Goal: Find specific page/section: Find specific page/section

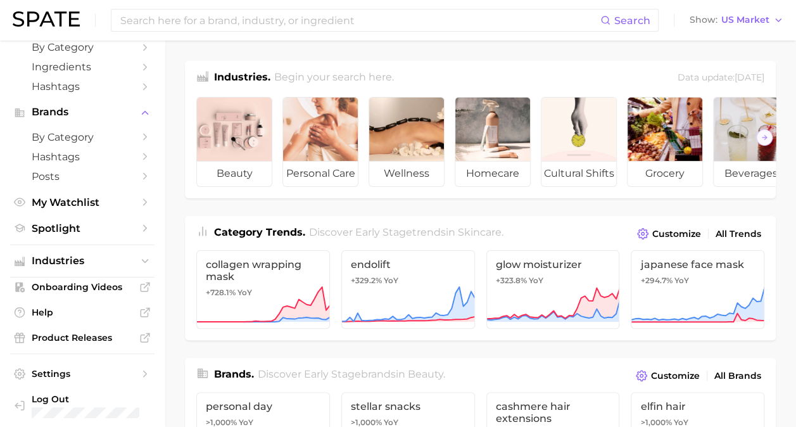
scroll to position [68, 0]
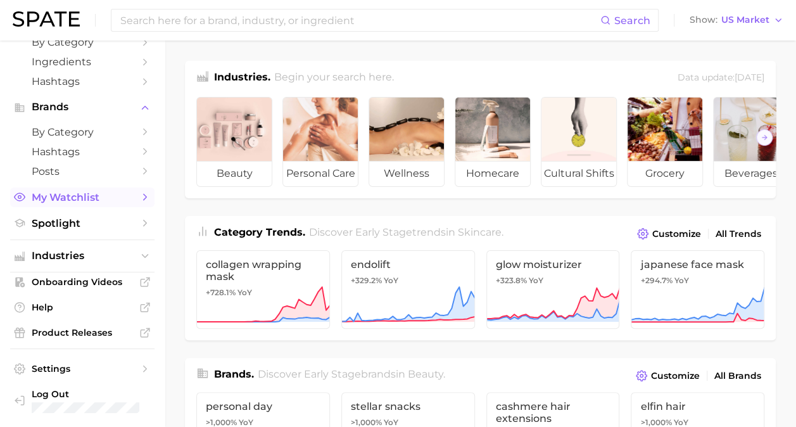
click at [91, 203] on span "My Watchlist" at bounding box center [82, 197] width 101 height 12
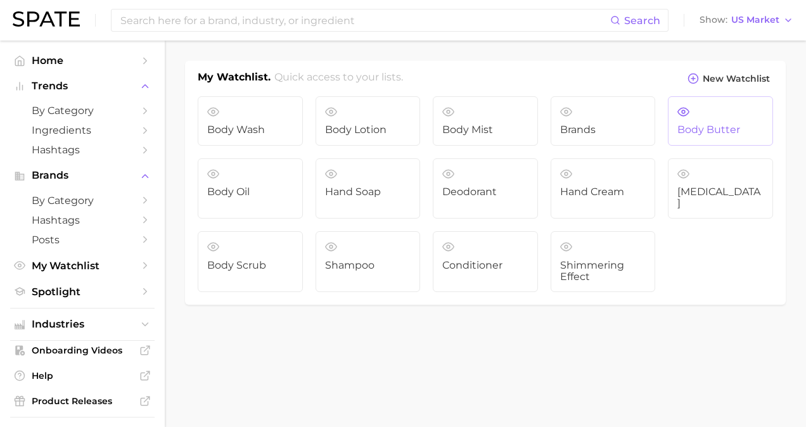
click at [692, 126] on span "Body butter" at bounding box center [720, 129] width 86 height 11
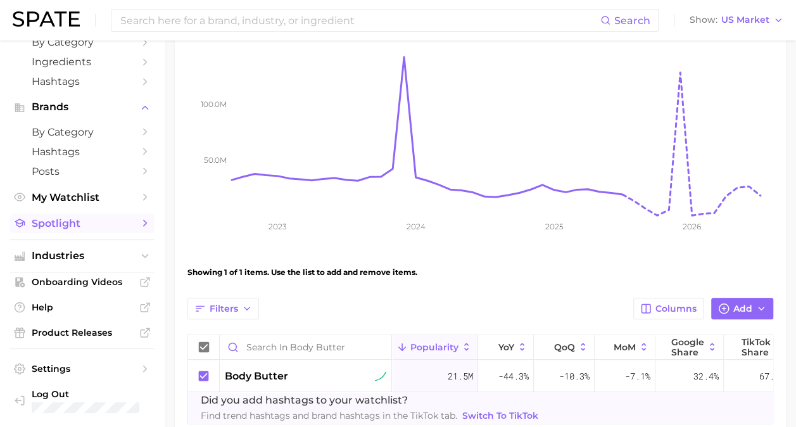
scroll to position [199, 0]
